Goal: Book appointment/travel/reservation

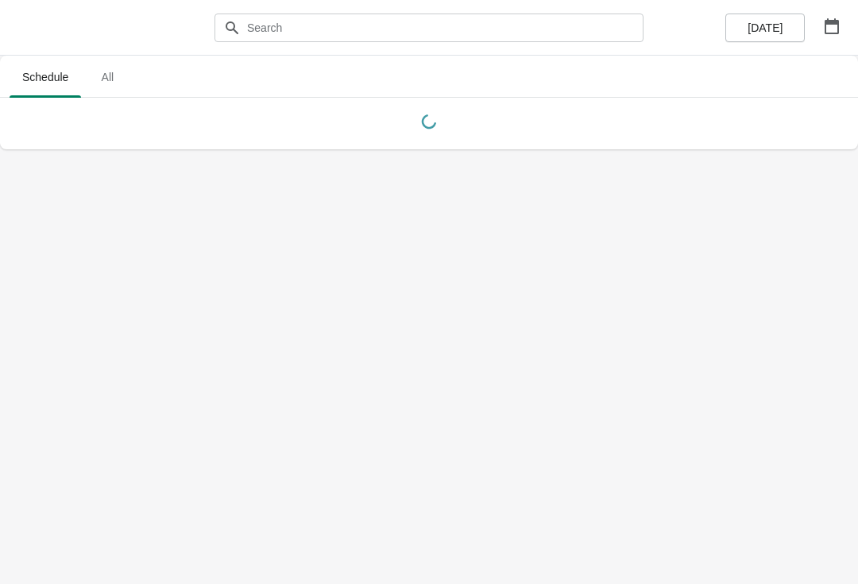
click at [829, 34] on button "button" at bounding box center [832, 26] width 29 height 29
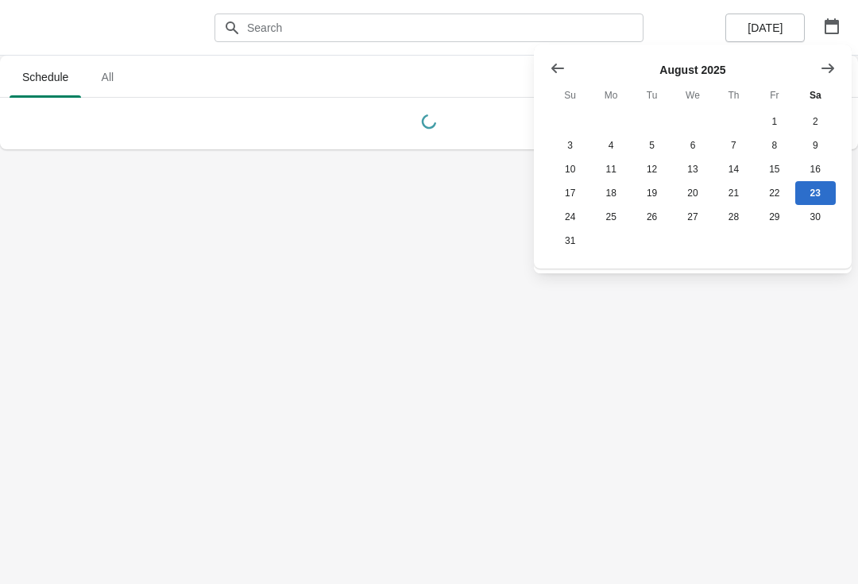
click at [832, 75] on icon "Show next month, September 2025" at bounding box center [828, 68] width 16 height 16
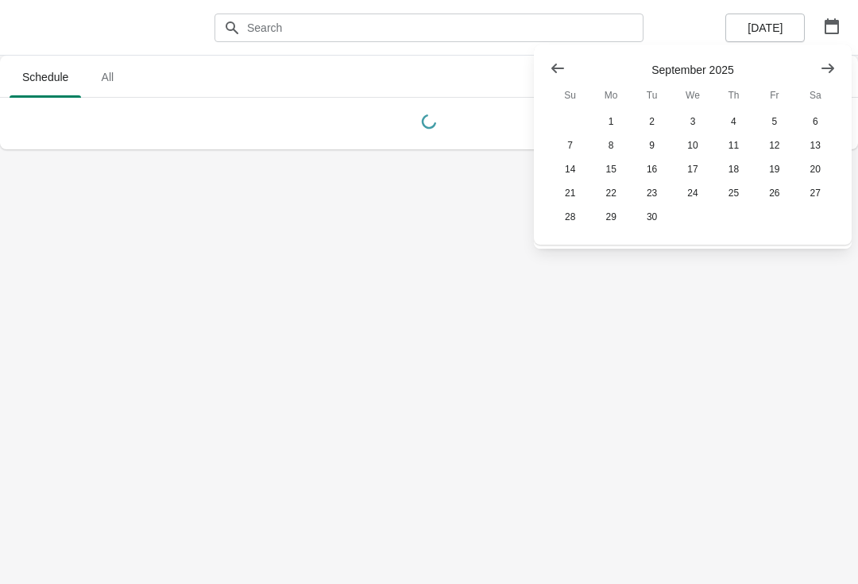
click at [831, 68] on icon "Show next month, October 2025" at bounding box center [828, 68] width 13 height 10
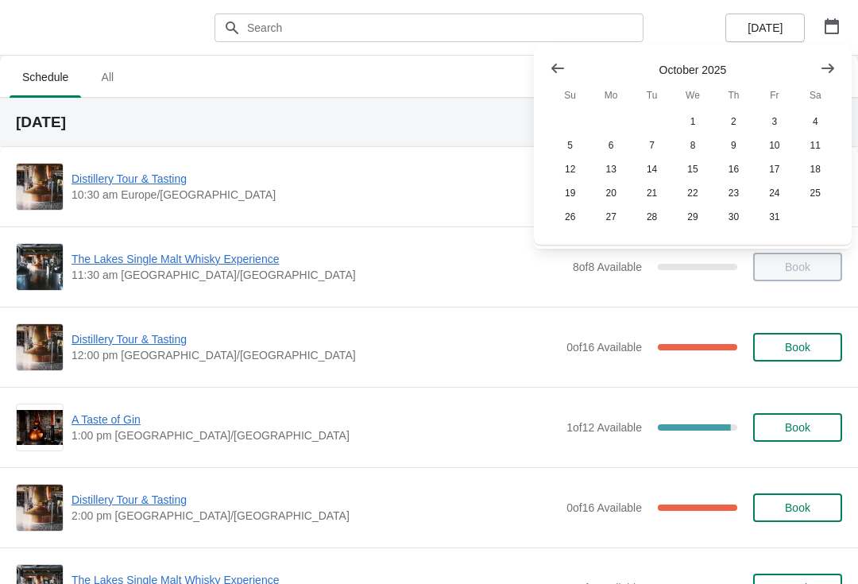
click at [808, 201] on button "25" at bounding box center [815, 193] width 41 height 24
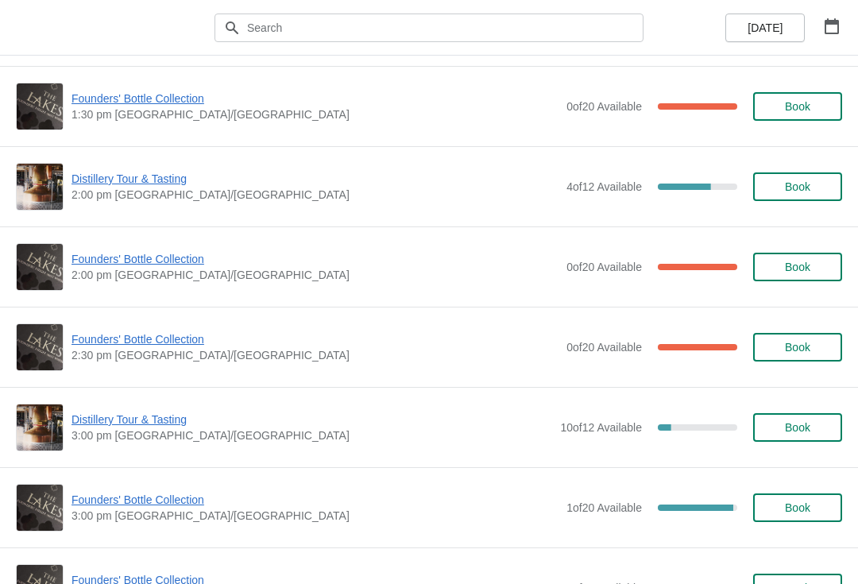
scroll to position [968, 0]
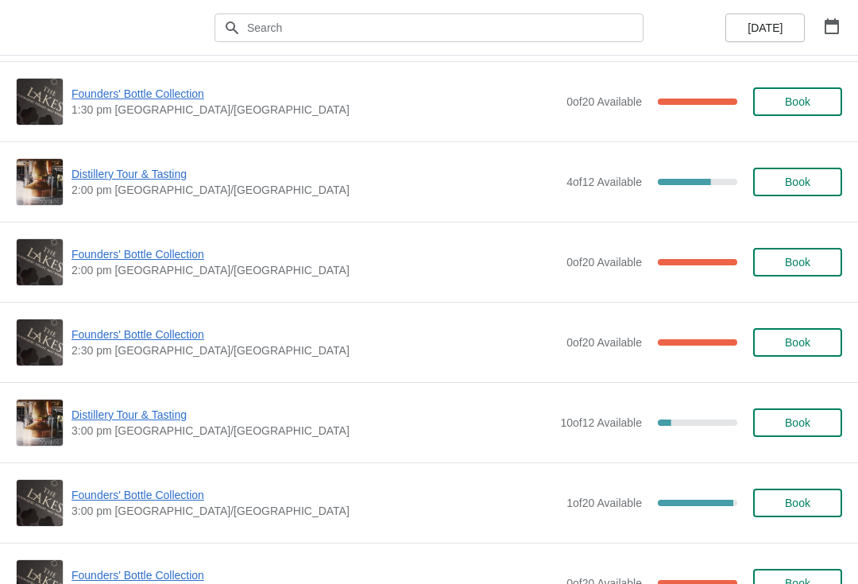
click at [800, 265] on span "Book" at bounding box center [797, 262] width 25 height 13
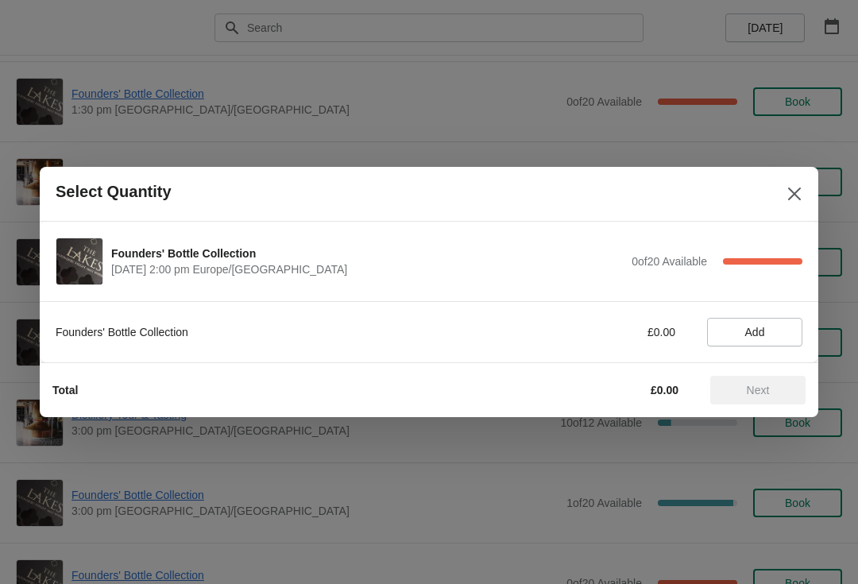
click at [762, 331] on span "Add" at bounding box center [755, 332] width 20 height 13
click at [769, 392] on span "Next" at bounding box center [758, 390] width 23 height 13
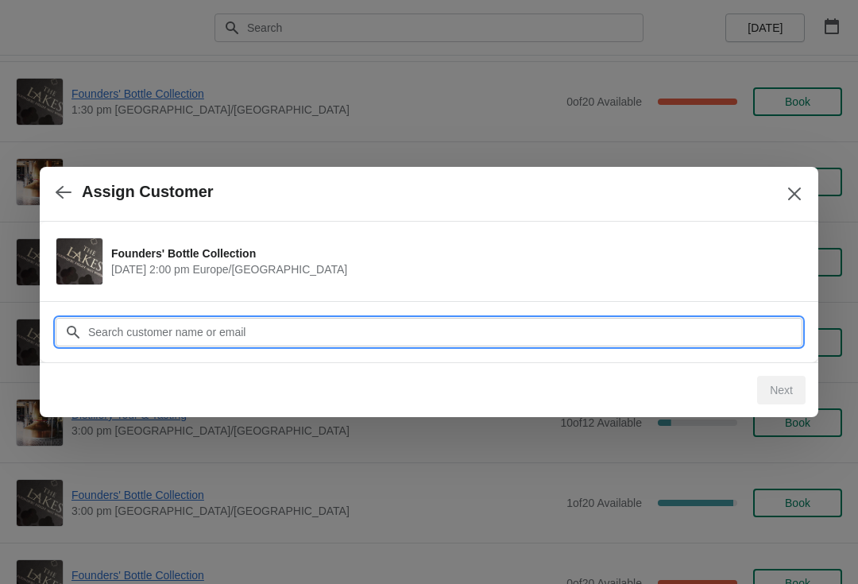
click at [469, 326] on input "Customer" at bounding box center [444, 332] width 715 height 29
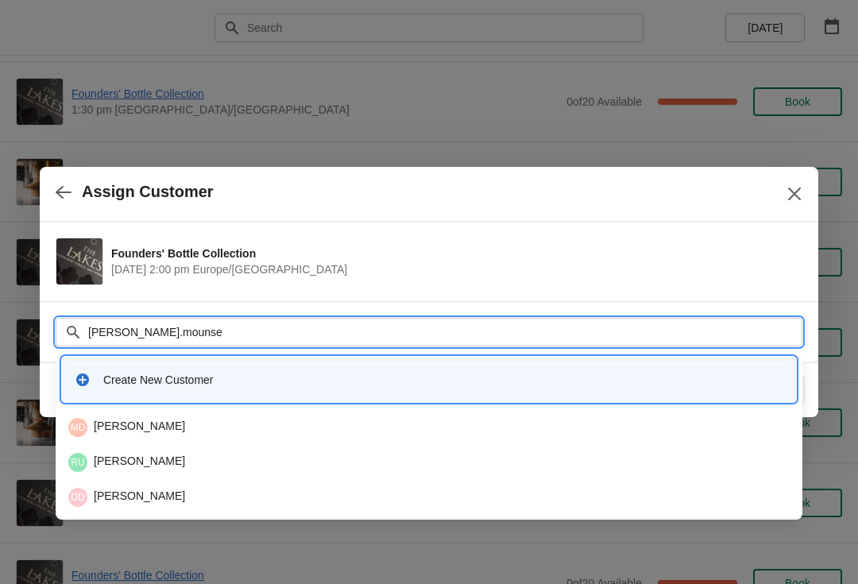
type input "[PERSON_NAME].[PERSON_NAME]"
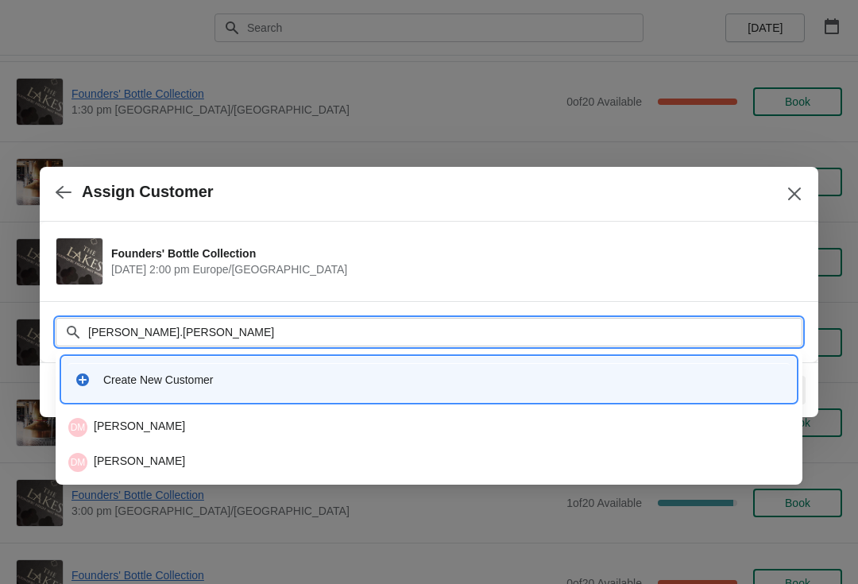
click at [209, 430] on div "[PERSON_NAME]" at bounding box center [428, 427] width 721 height 19
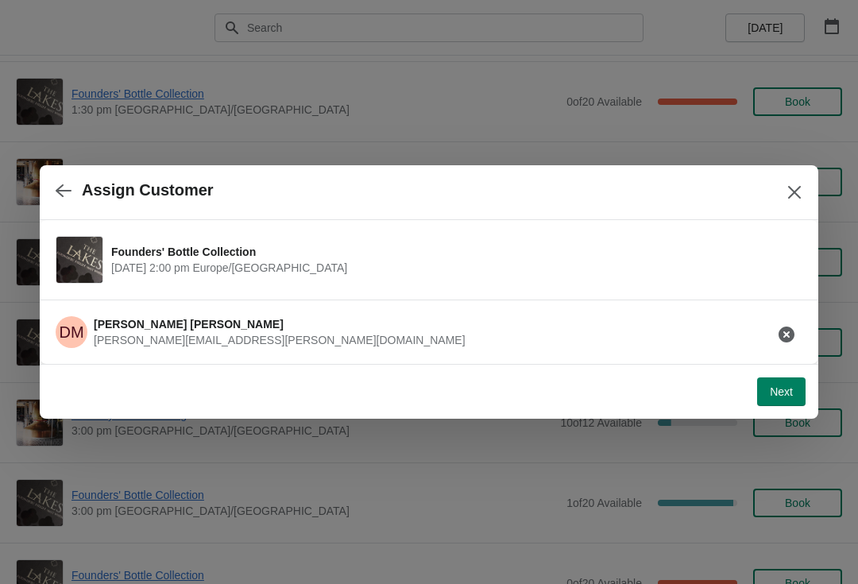
click at [775, 392] on span "Next" at bounding box center [781, 391] width 23 height 13
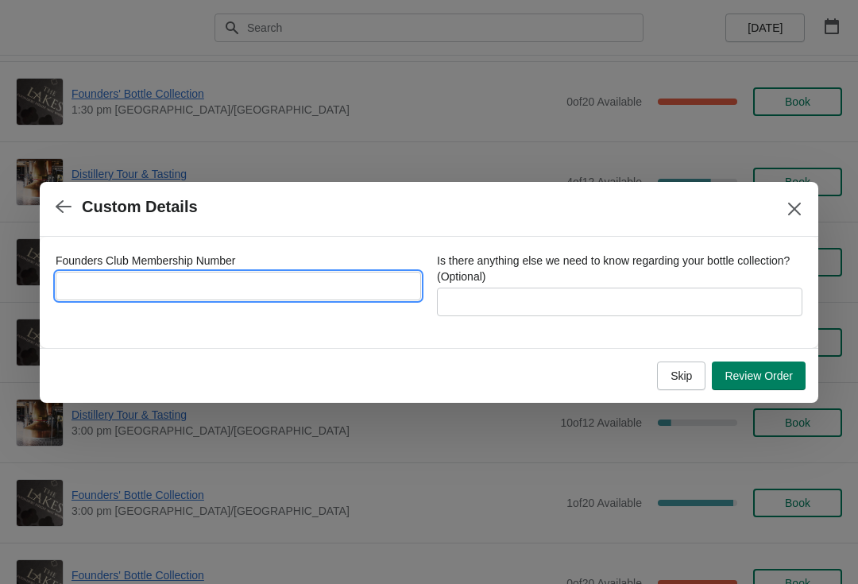
click at [320, 284] on input "Founders Club Membership Number" at bounding box center [238, 286] width 365 height 29
type input "6492016"
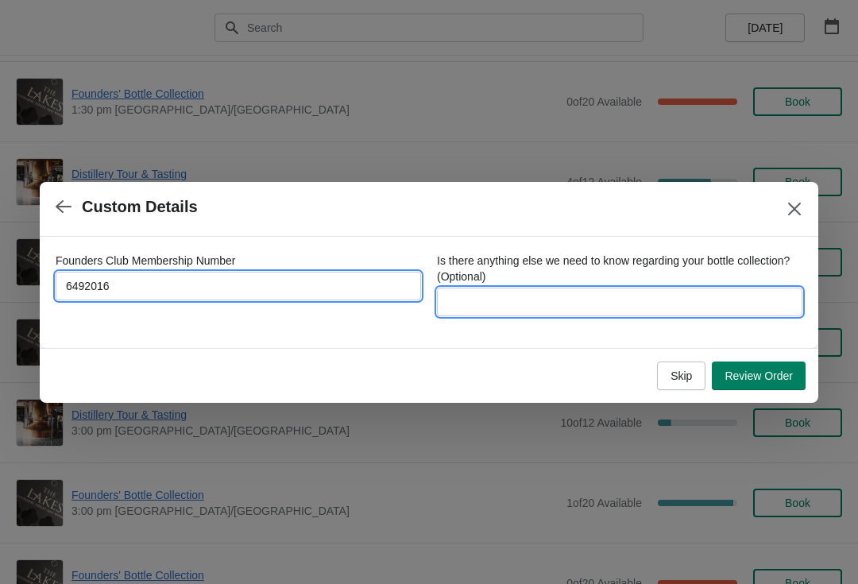
click at [535, 304] on input "Is there anything else we need to know regarding your bottle collection? (Optio…" at bounding box center [619, 302] width 365 height 29
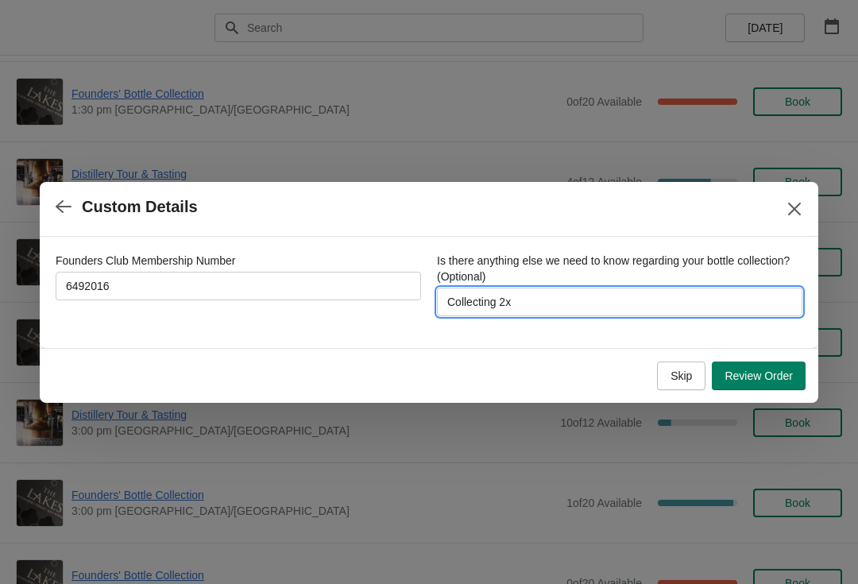
type input "Collecting 2x b"
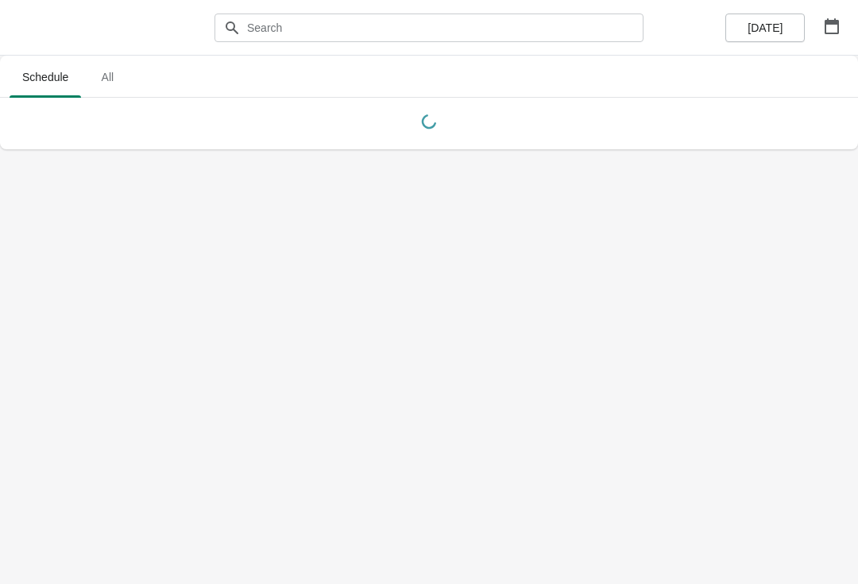
click at [832, 25] on icon "button" at bounding box center [832, 26] width 16 height 16
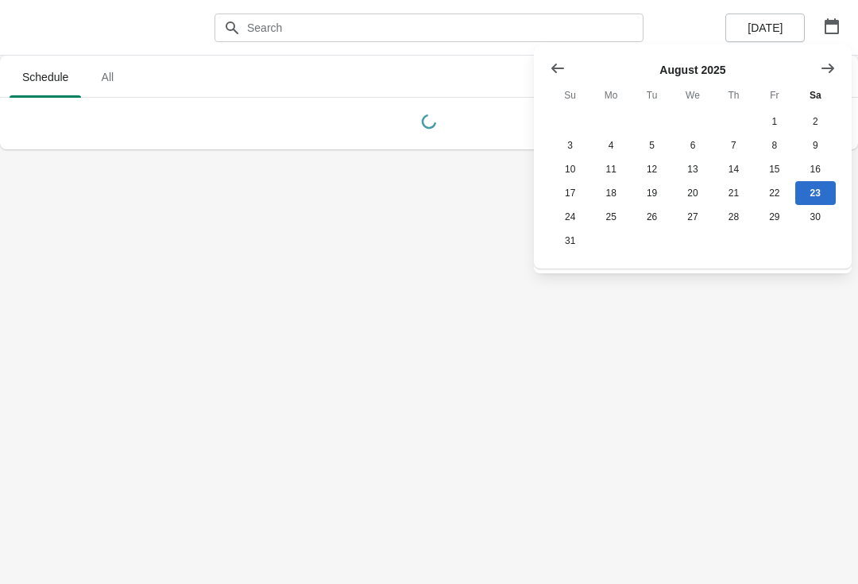
click at [831, 64] on icon "Show next month, September 2025" at bounding box center [828, 68] width 16 height 16
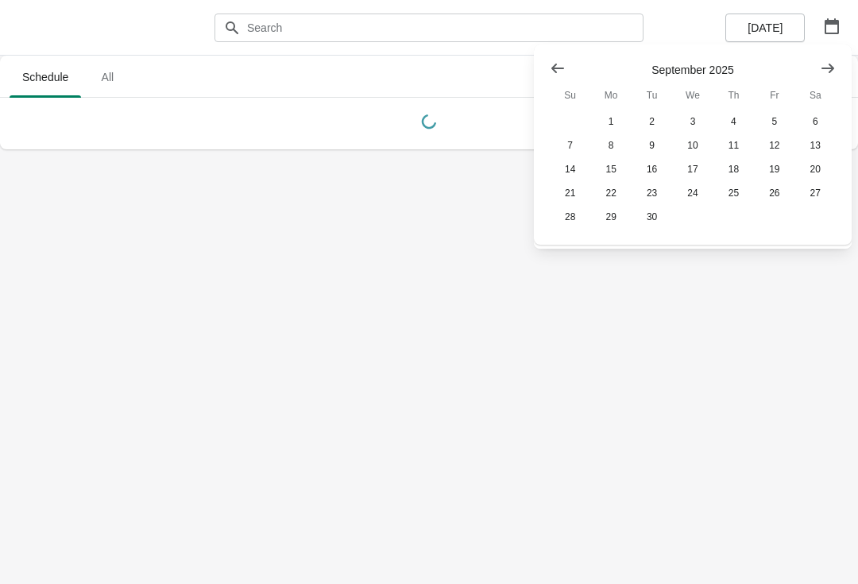
click at [833, 61] on icon "Show next month, October 2025" at bounding box center [828, 68] width 16 height 16
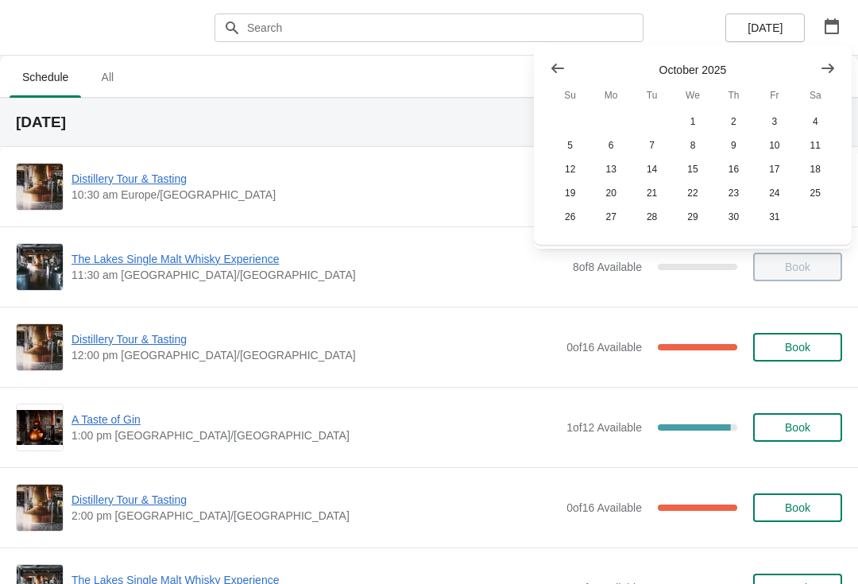
click at [821, 186] on button "25" at bounding box center [815, 193] width 41 height 24
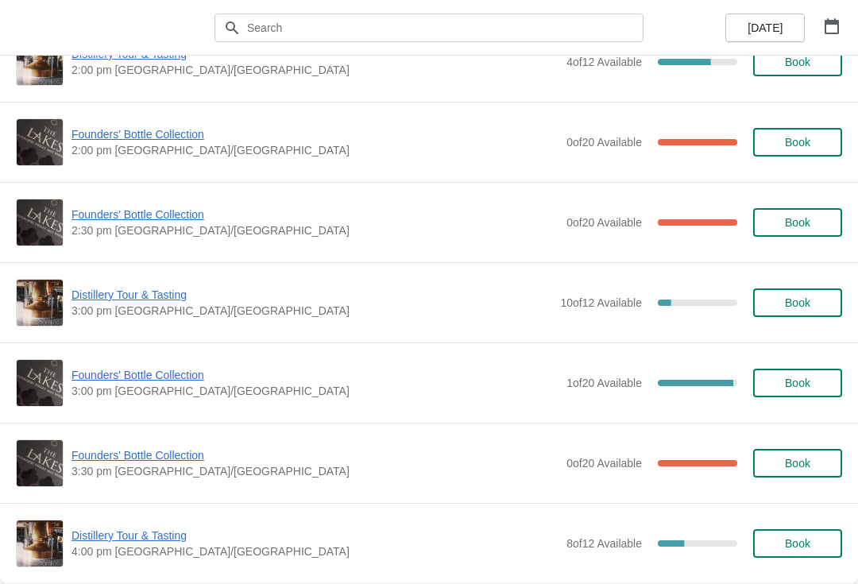
scroll to position [1089, 0]
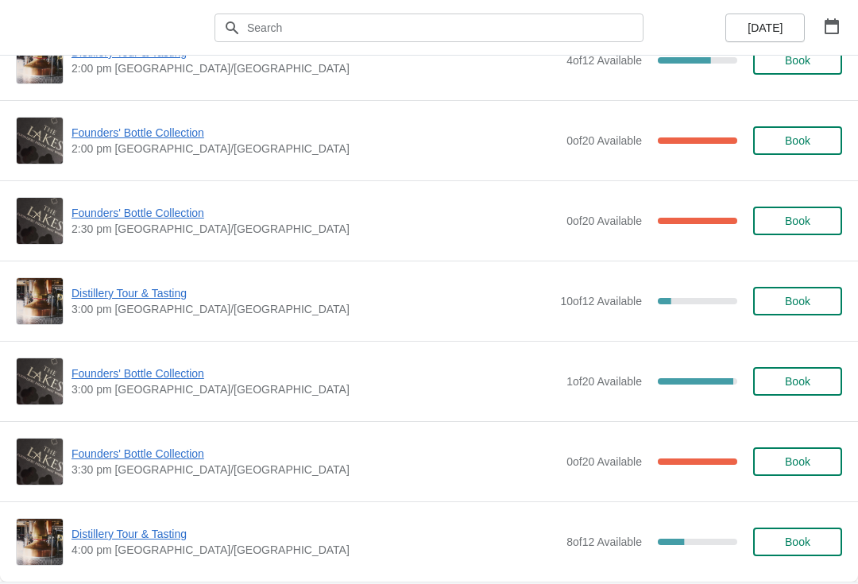
click at [810, 292] on button "Book" at bounding box center [797, 301] width 89 height 29
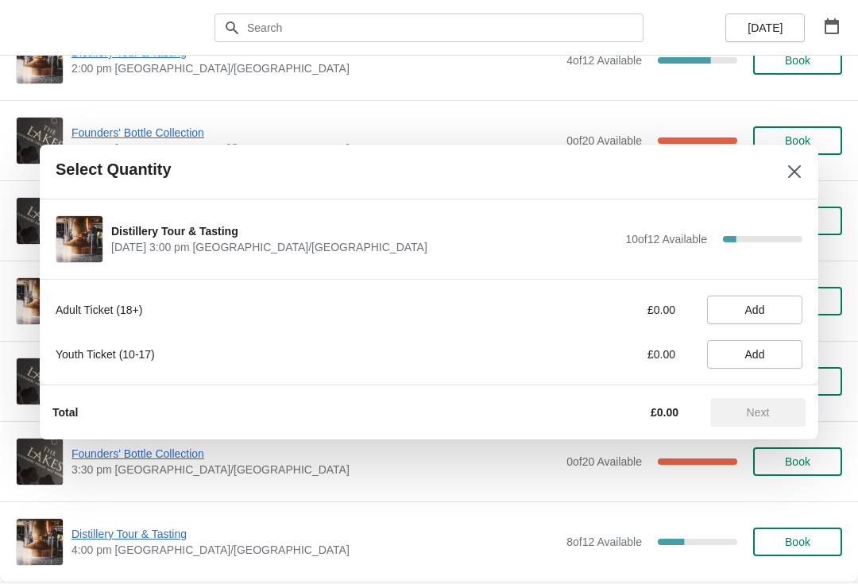
click at [767, 304] on span "Add" at bounding box center [755, 310] width 68 height 13
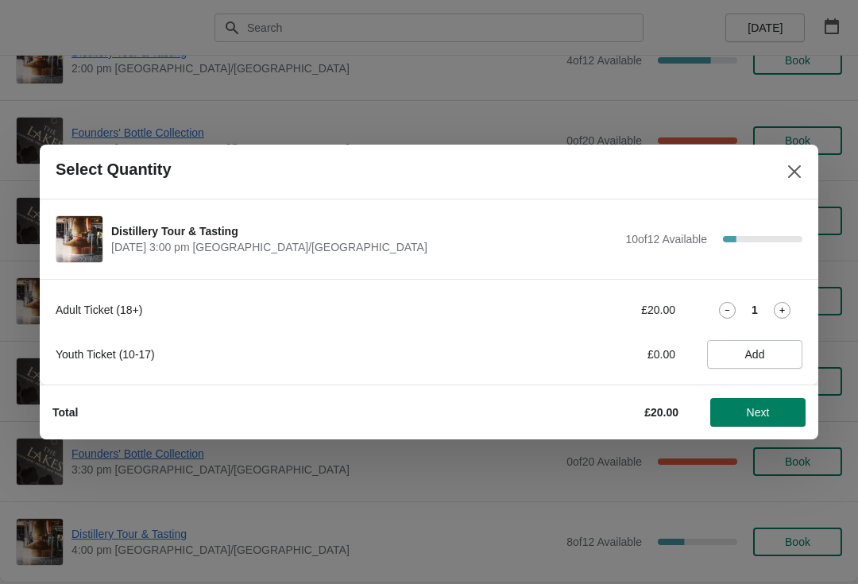
click at [788, 311] on icon at bounding box center [782, 310] width 17 height 17
click at [787, 315] on icon at bounding box center [782, 310] width 17 height 17
click at [788, 308] on icon at bounding box center [782, 310] width 17 height 17
click at [788, 307] on icon at bounding box center [782, 310] width 17 height 17
click at [787, 311] on icon at bounding box center [782, 310] width 17 height 17
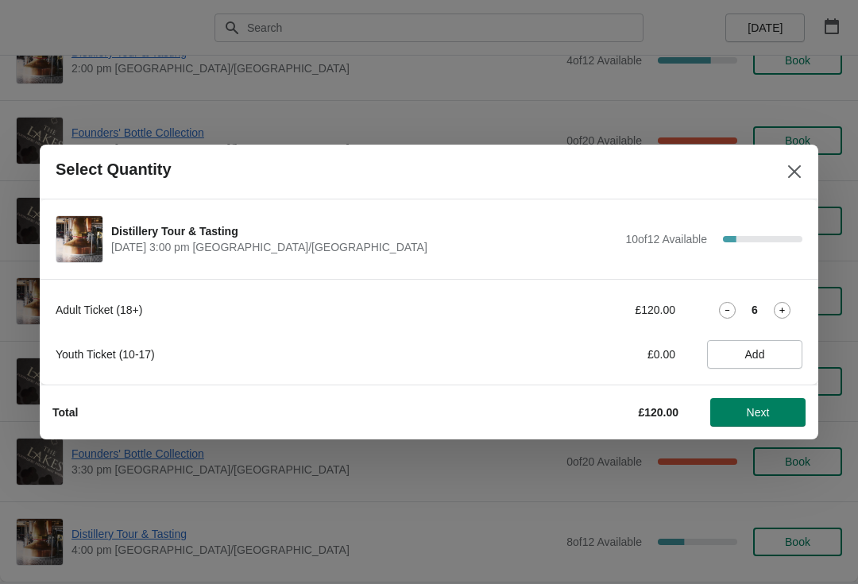
click at [789, 312] on icon at bounding box center [782, 310] width 17 height 17
click at [788, 311] on icon at bounding box center [782, 310] width 17 height 17
click at [789, 308] on icon at bounding box center [782, 310] width 17 height 17
click at [736, 400] on button "Next" at bounding box center [757, 412] width 95 height 29
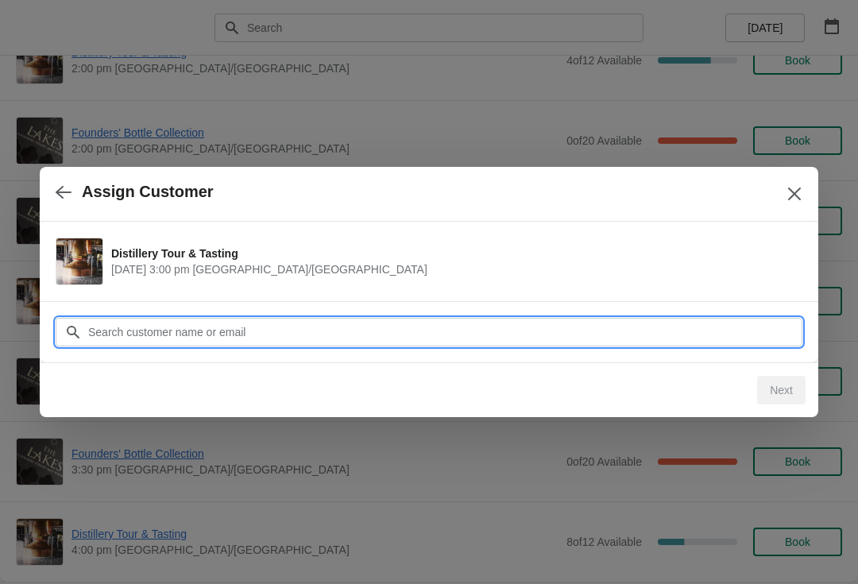
click at [568, 331] on input "Customer" at bounding box center [444, 332] width 715 height 29
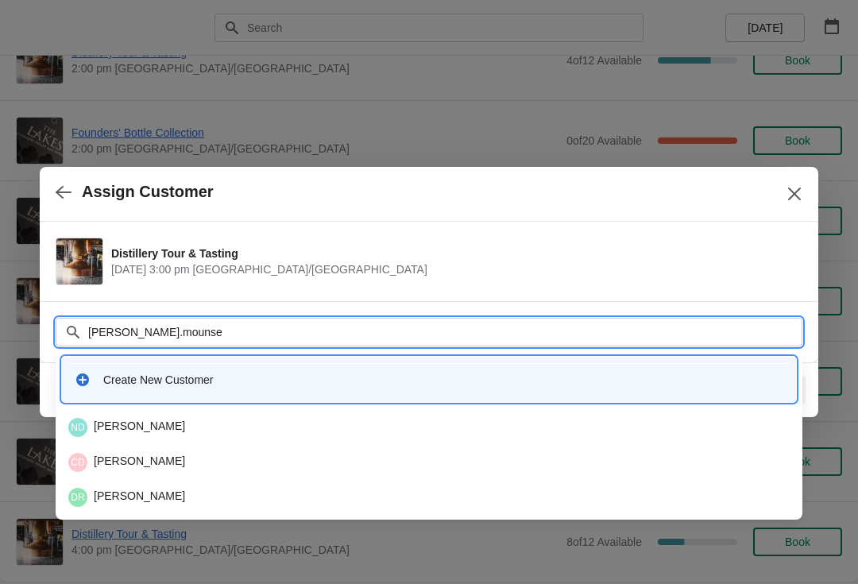
type input "[PERSON_NAME].[PERSON_NAME]"
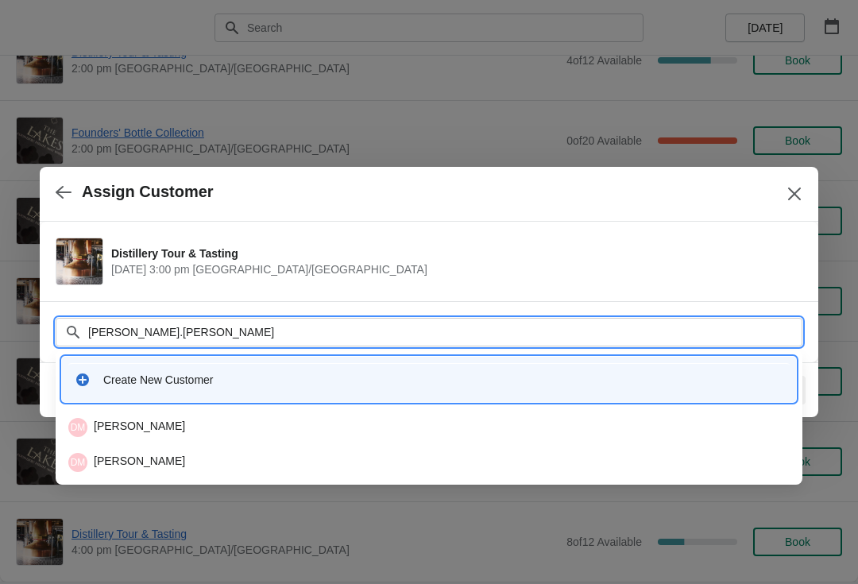
click at [232, 459] on div "[PERSON_NAME]" at bounding box center [428, 462] width 721 height 19
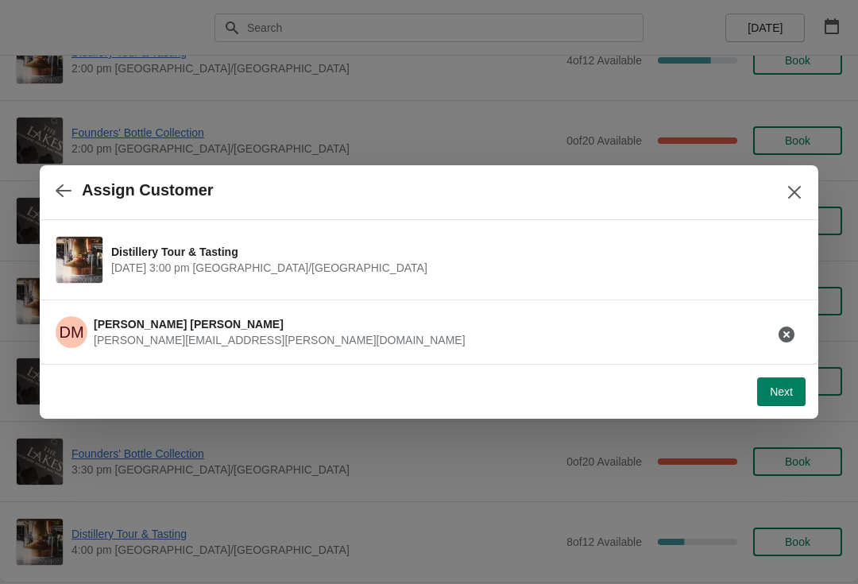
click at [772, 394] on span "Next" at bounding box center [781, 391] width 23 height 13
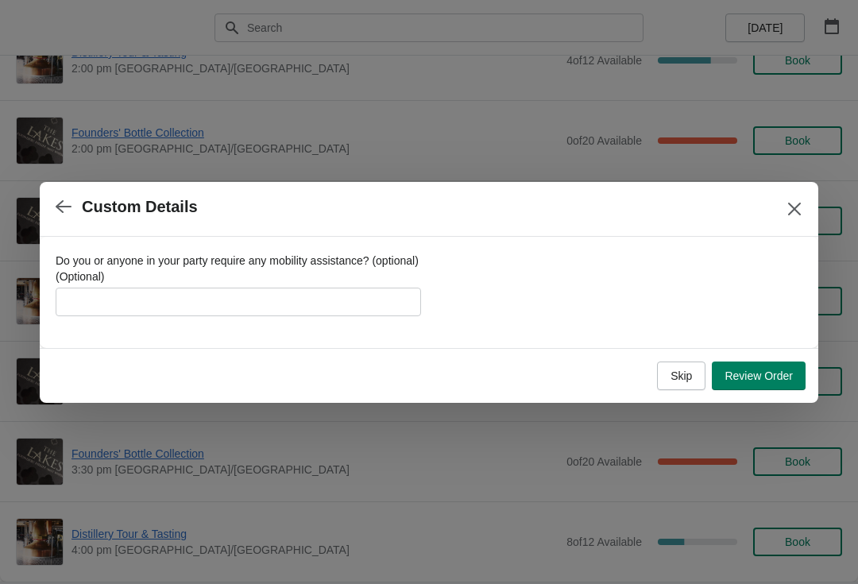
click at [753, 381] on span "Review Order" at bounding box center [759, 375] width 68 height 13
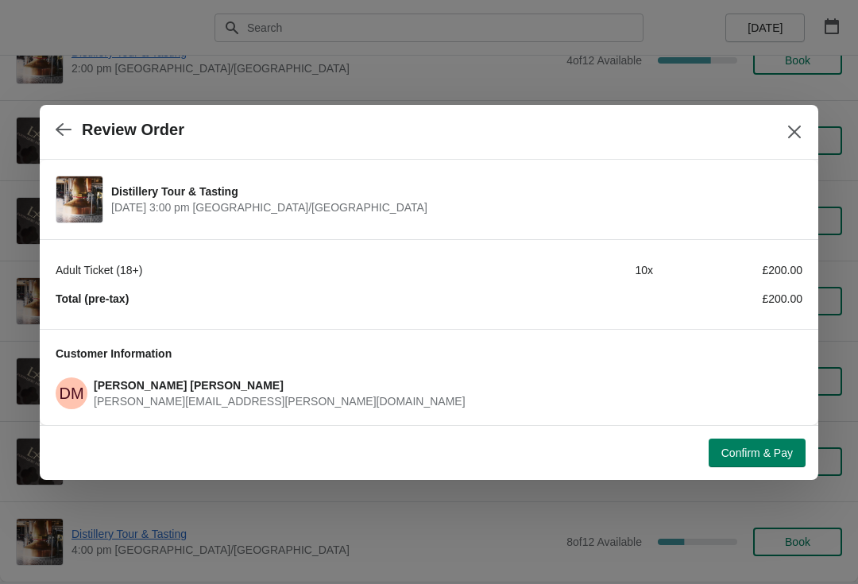
click at [750, 454] on span "Confirm & Pay" at bounding box center [757, 453] width 72 height 13
